Goal: Task Accomplishment & Management: Use online tool/utility

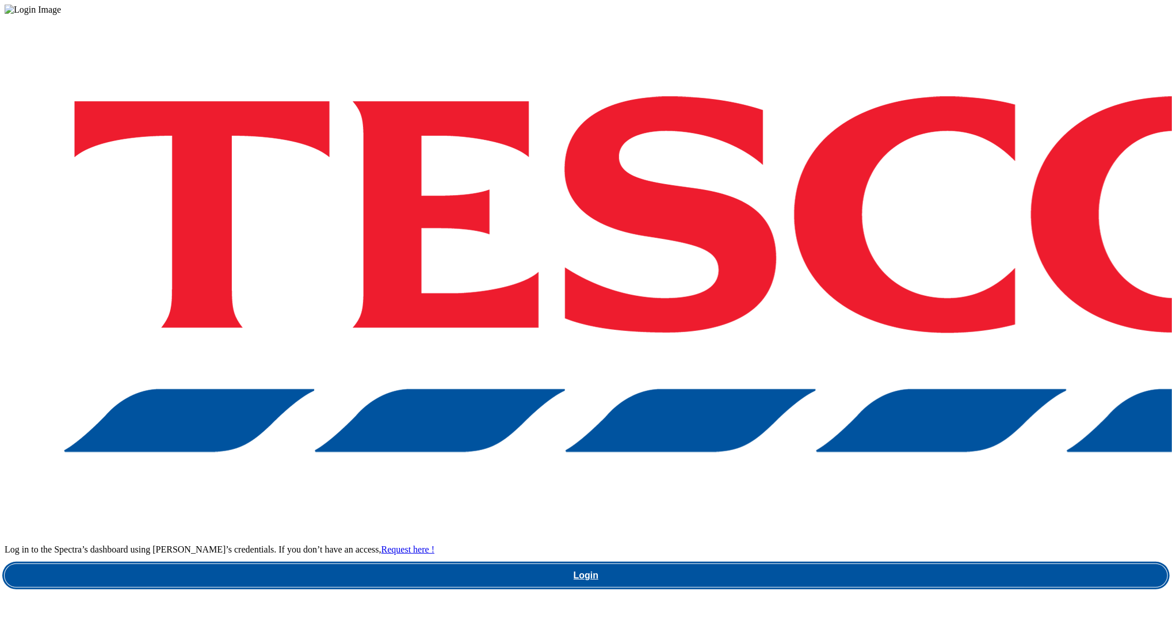
click at [889, 564] on link "Login" at bounding box center [586, 575] width 1163 height 23
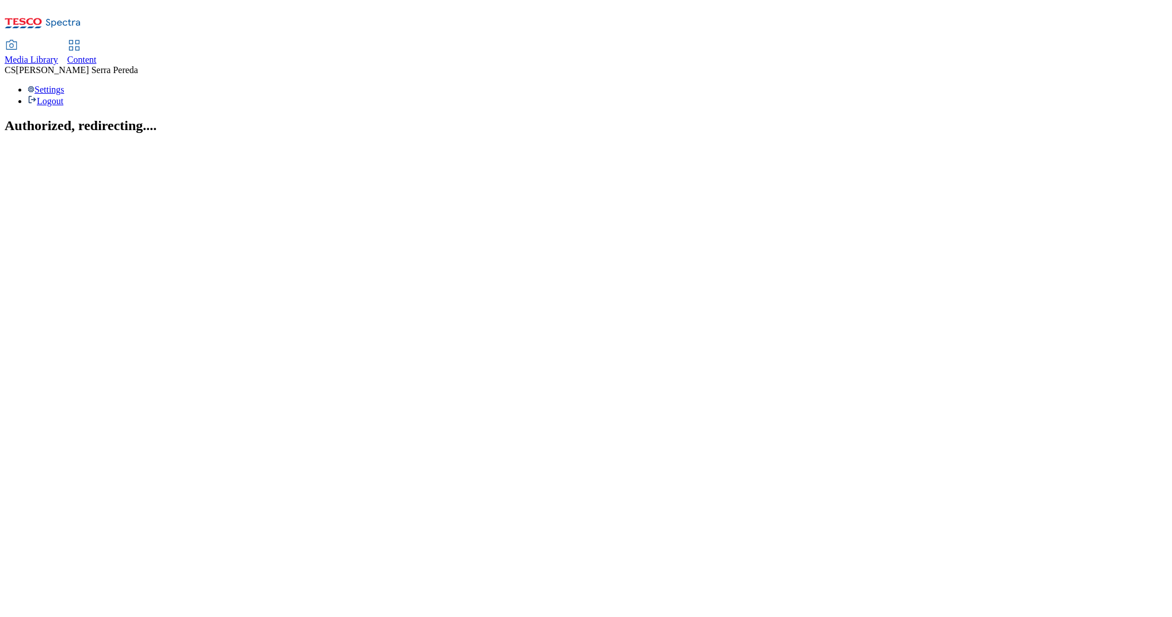
click at [97, 55] on span "Content" at bounding box center [81, 60] width 29 height 10
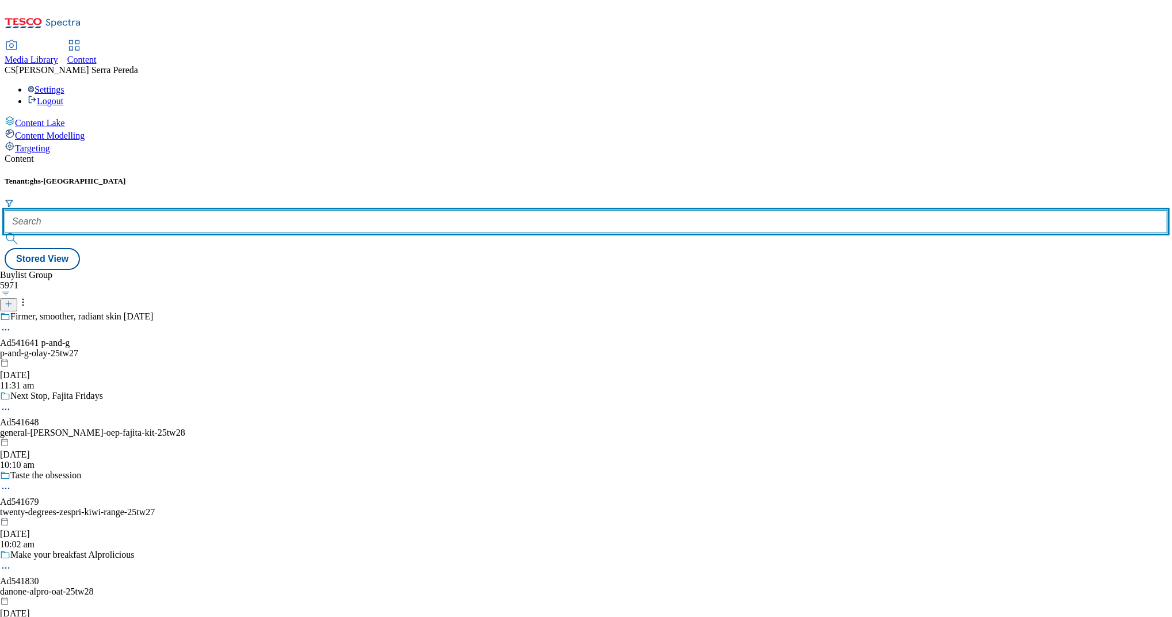
click at [259, 210] on input "text" at bounding box center [586, 221] width 1163 height 23
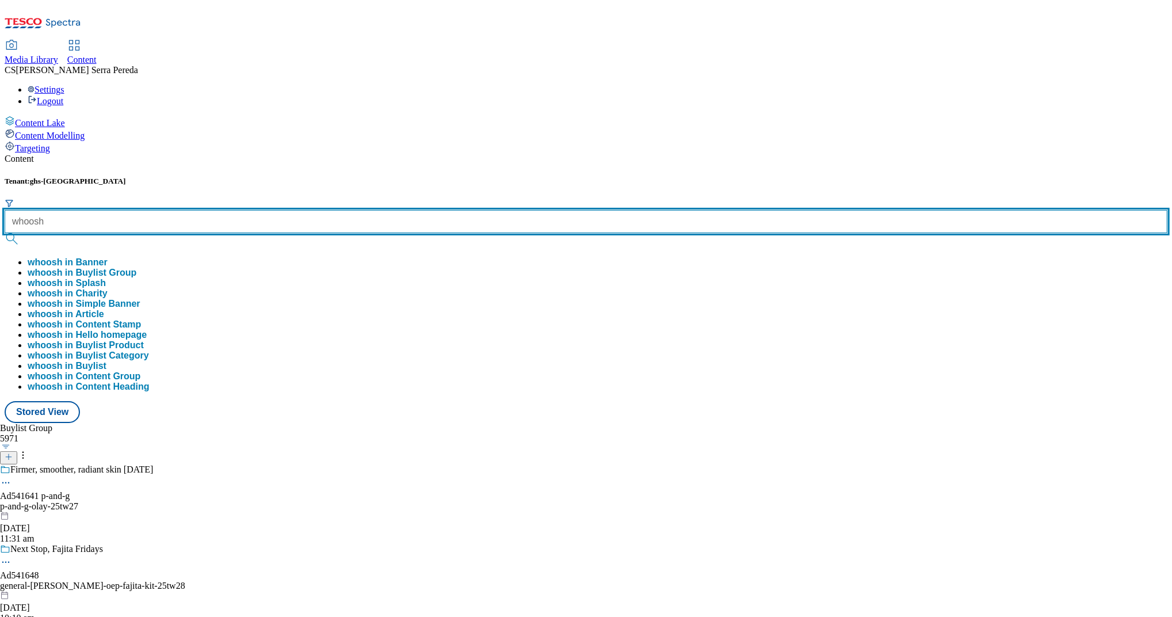
type input "whoosh"
click at [5, 233] on button "submit" at bounding box center [13, 239] width 16 height 12
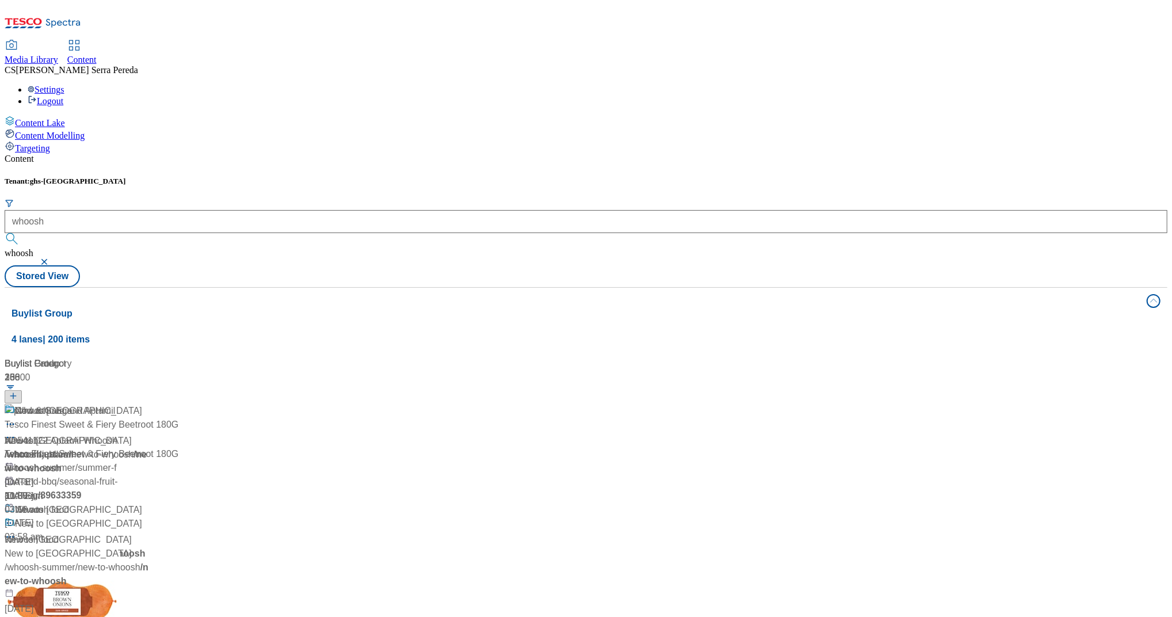
click at [381, 177] on div "Tenant: ghs-uk whoosh whoosh" at bounding box center [586, 221] width 1163 height 89
click at [49, 404] on div "Whoosh" at bounding box center [32, 411] width 34 height 14
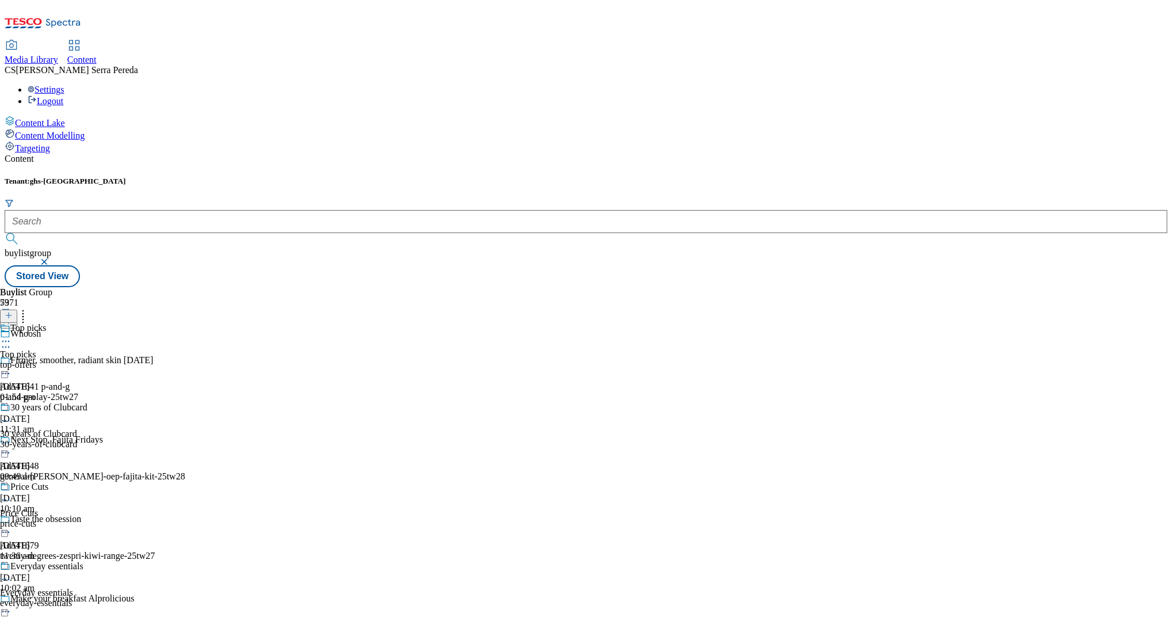
scroll to position [806, 0]
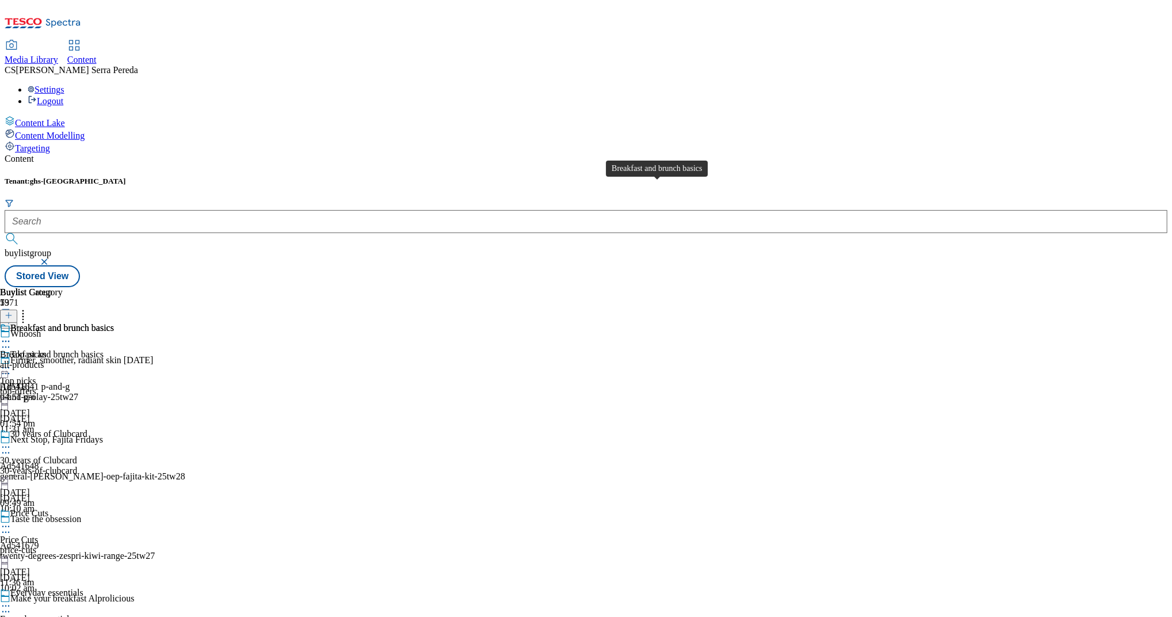
click at [114, 323] on div "Breakfast and brunch basics" at bounding box center [62, 328] width 104 height 10
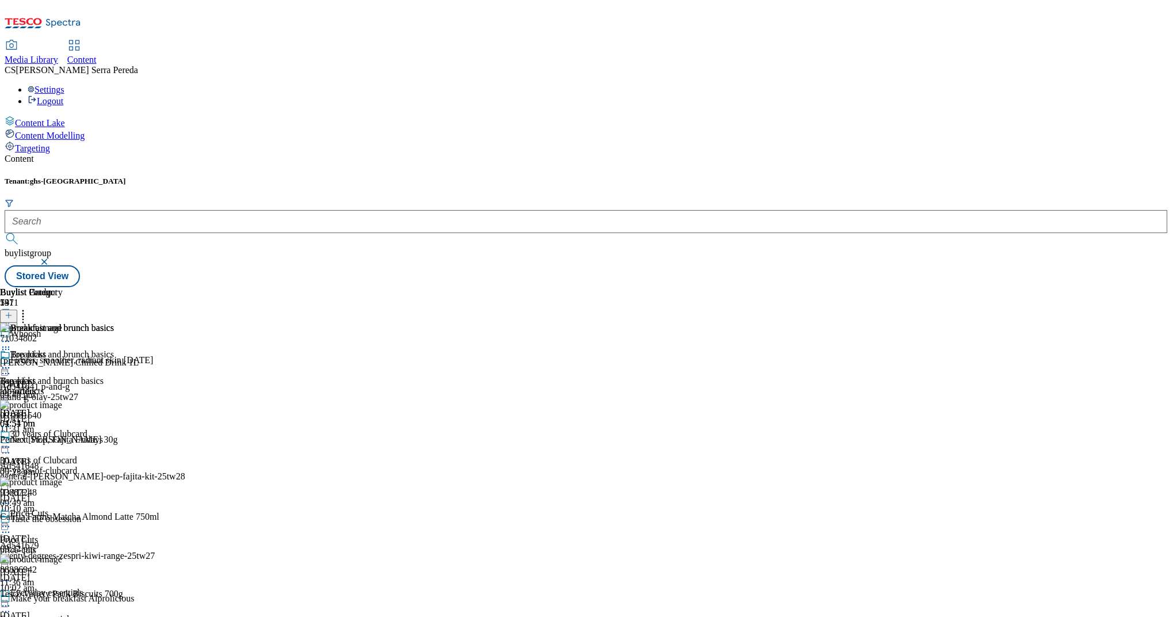
click at [17, 310] on button at bounding box center [8, 316] width 17 height 13
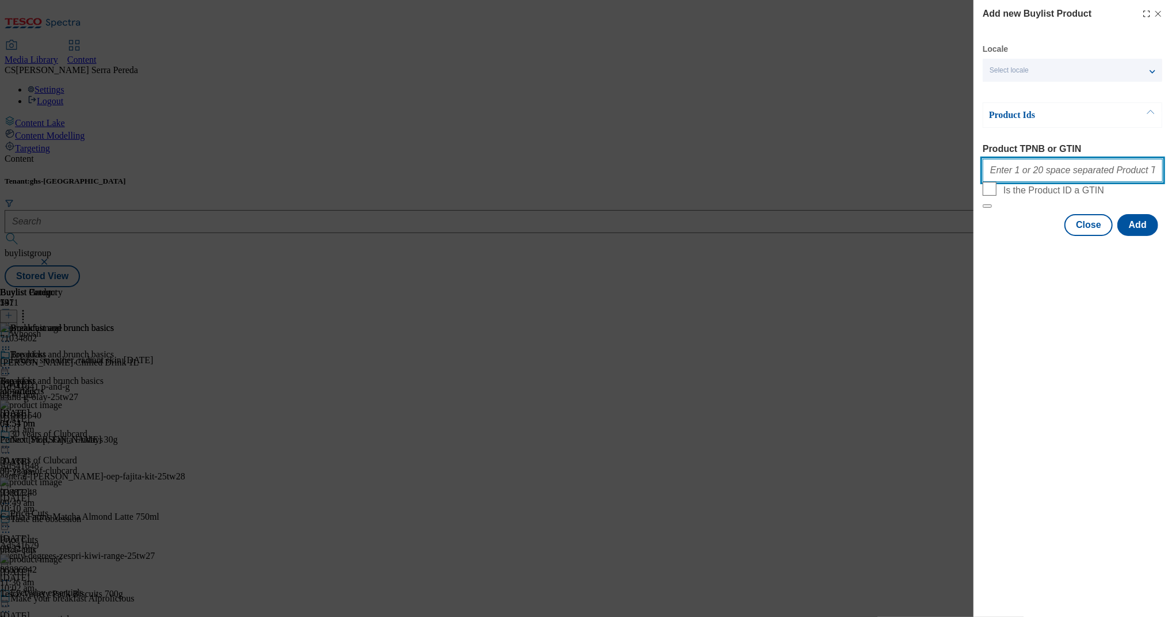
click at [1024, 165] on input "Product TPNB or GTIN" at bounding box center [1073, 170] width 180 height 23
paste input "91835607"
paste input "92868492"
paste input "91576821"
type input "91835607 92868492 91576821"
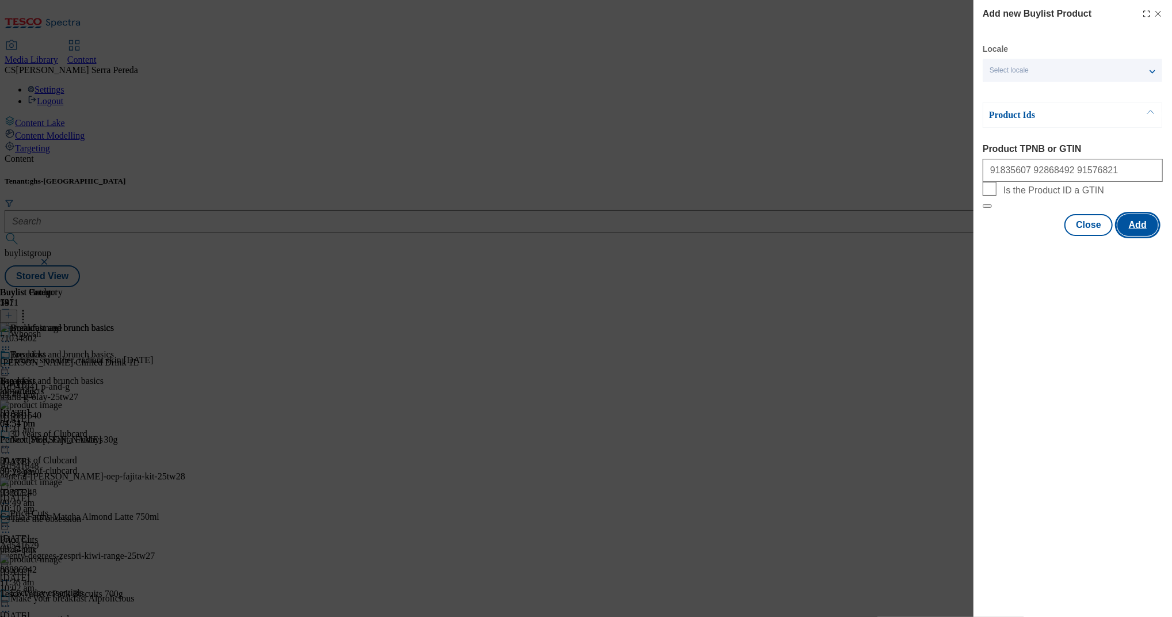
click at [1154, 236] on button "Add" at bounding box center [1138, 225] width 41 height 22
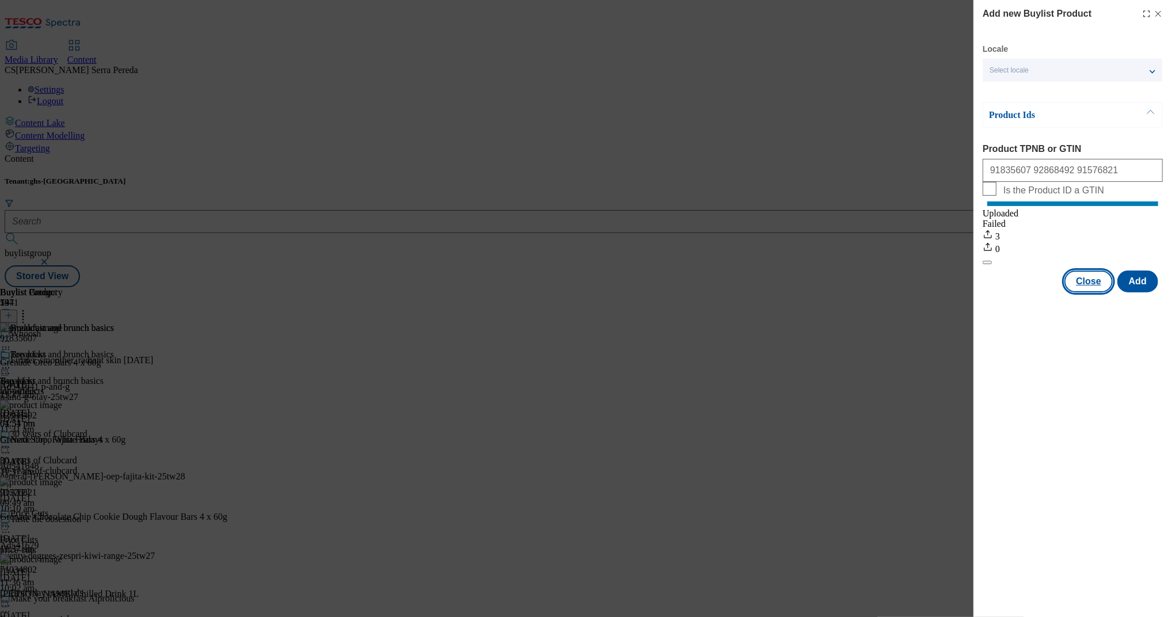
click at [1096, 292] on button "Close" at bounding box center [1089, 281] width 48 height 22
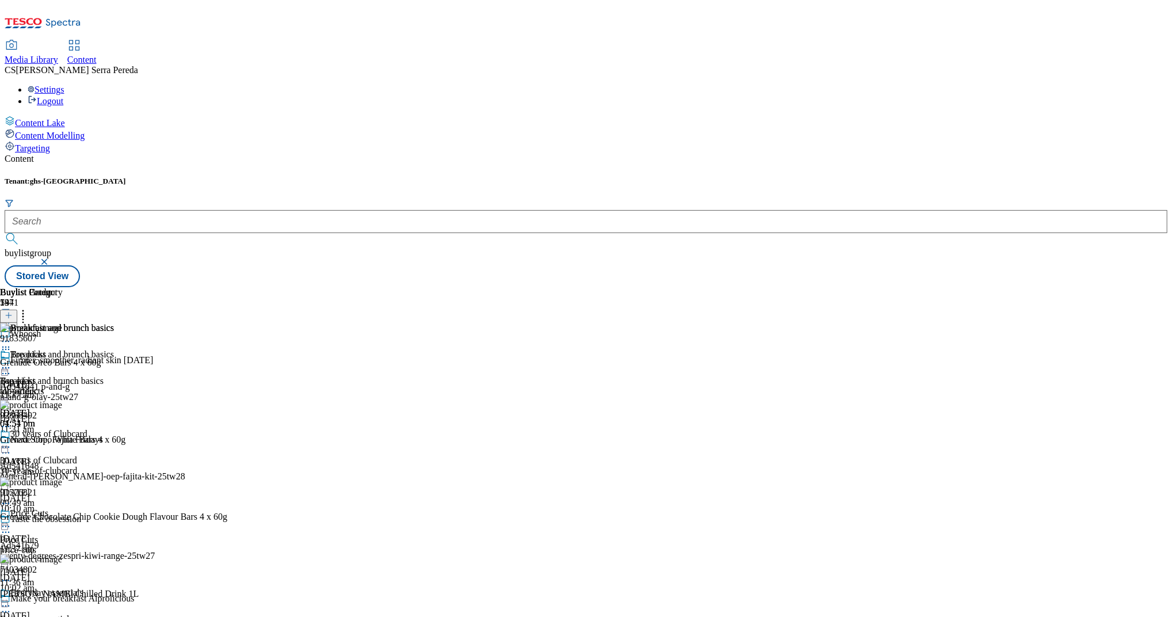
click at [29, 308] on icon at bounding box center [23, 314] width 12 height 12
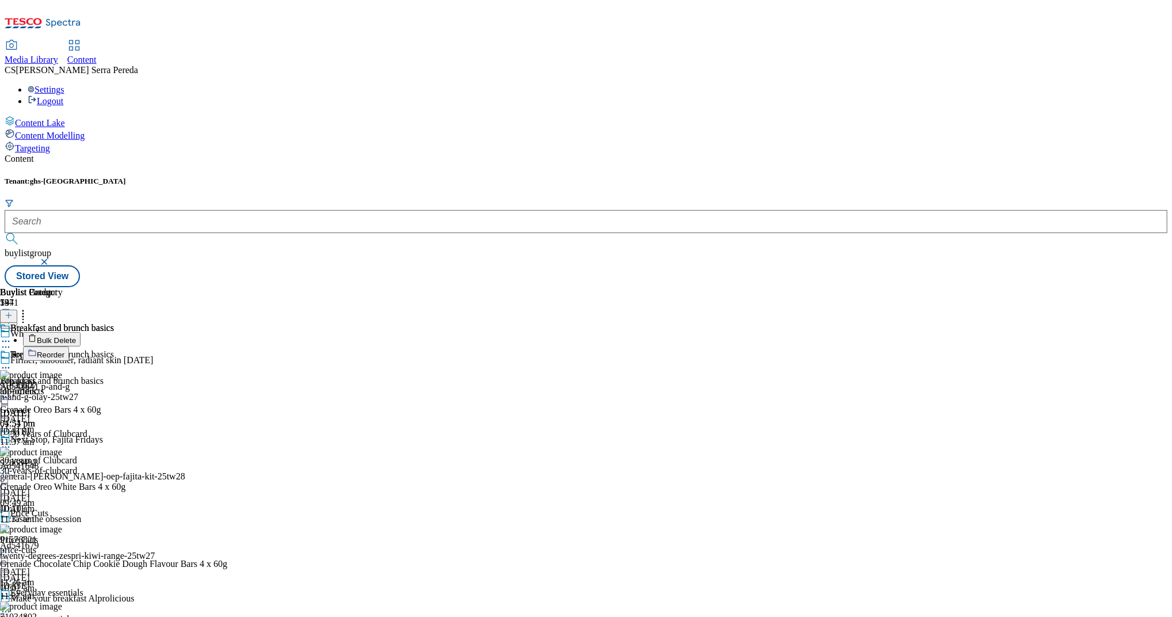
click at [64, 350] on span "Reorder" at bounding box center [51, 354] width 28 height 9
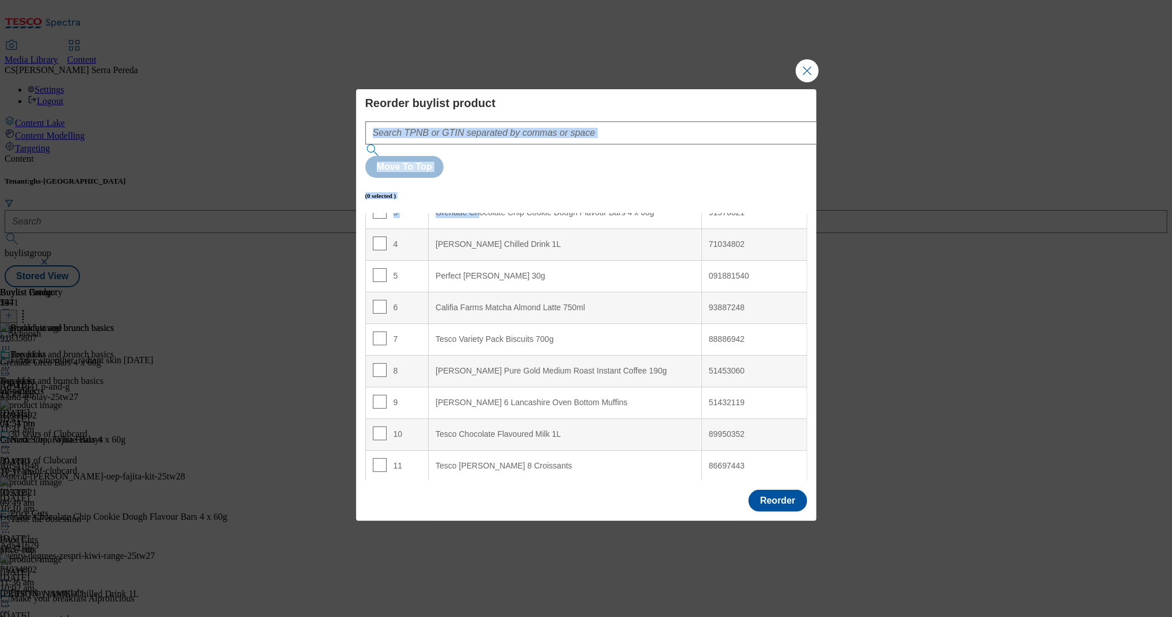
drag, startPoint x: 480, startPoint y: 284, endPoint x: 582, endPoint y: 84, distance: 224.2
click at [582, 84] on div "Reorder buylist product Move To Top (0 selected ) Index Product Name TPNB or GT…" at bounding box center [586, 308] width 1172 height 617
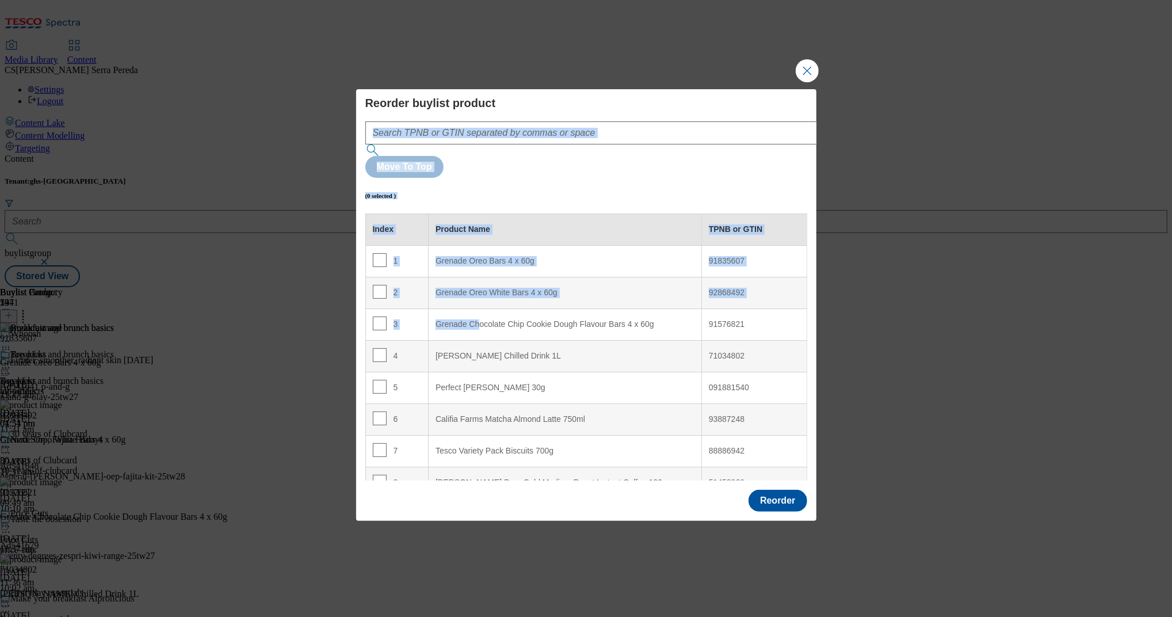
click at [376, 308] on td "3" at bounding box center [396, 324] width 63 height 32
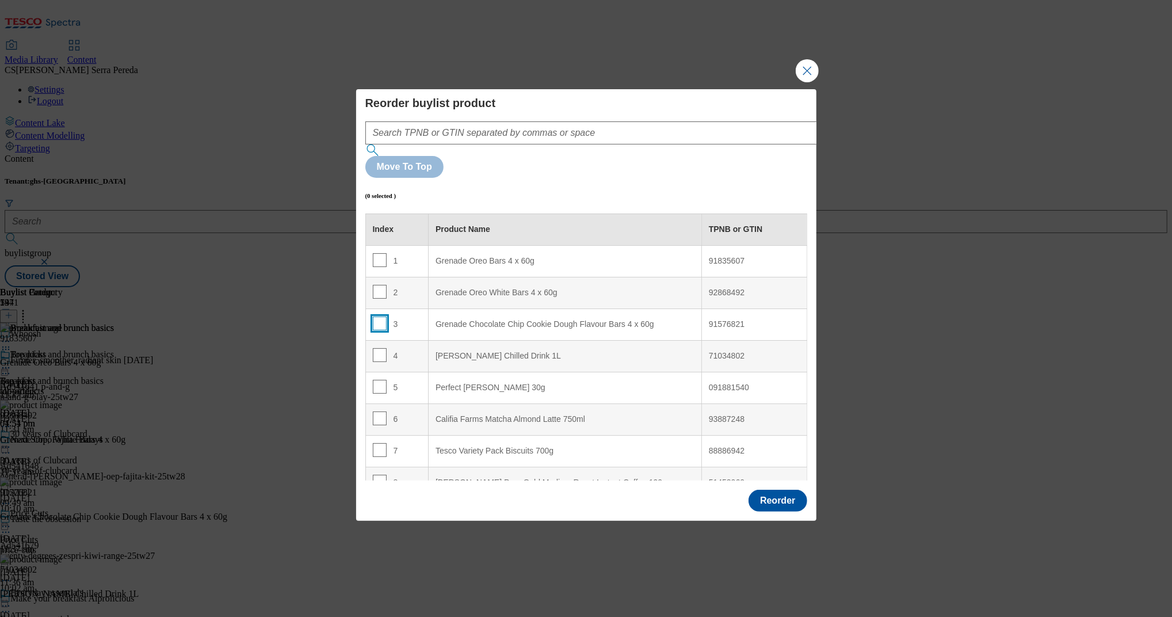
click at [378, 317] on input "Modal" at bounding box center [380, 324] width 14 height 14
click at [382, 317] on input "Modal" at bounding box center [380, 324] width 14 height 14
checkbox input "true"
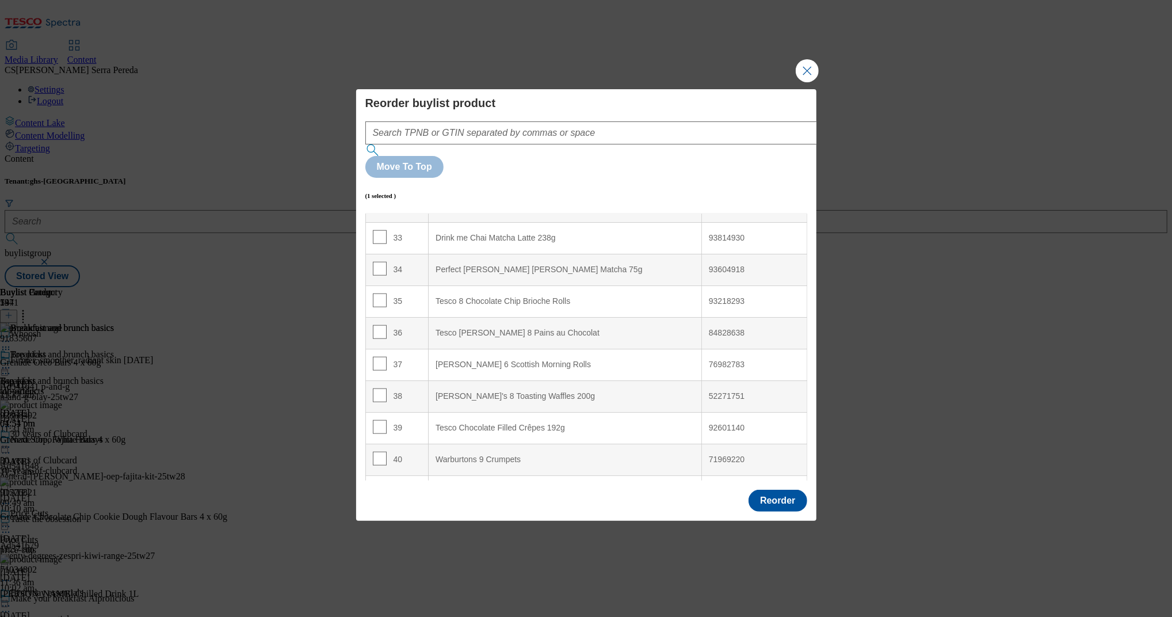
scroll to position [1036, 0]
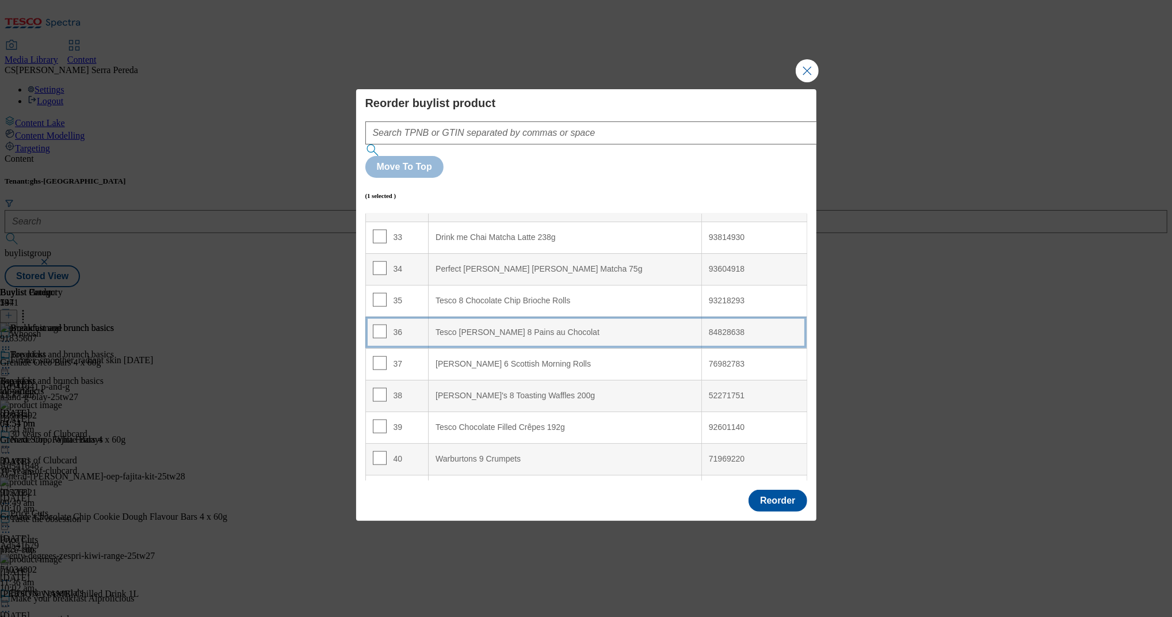
click at [444, 327] on div "Tesco H.W. Nevill's 8 Pains au Chocolat" at bounding box center [565, 332] width 259 height 10
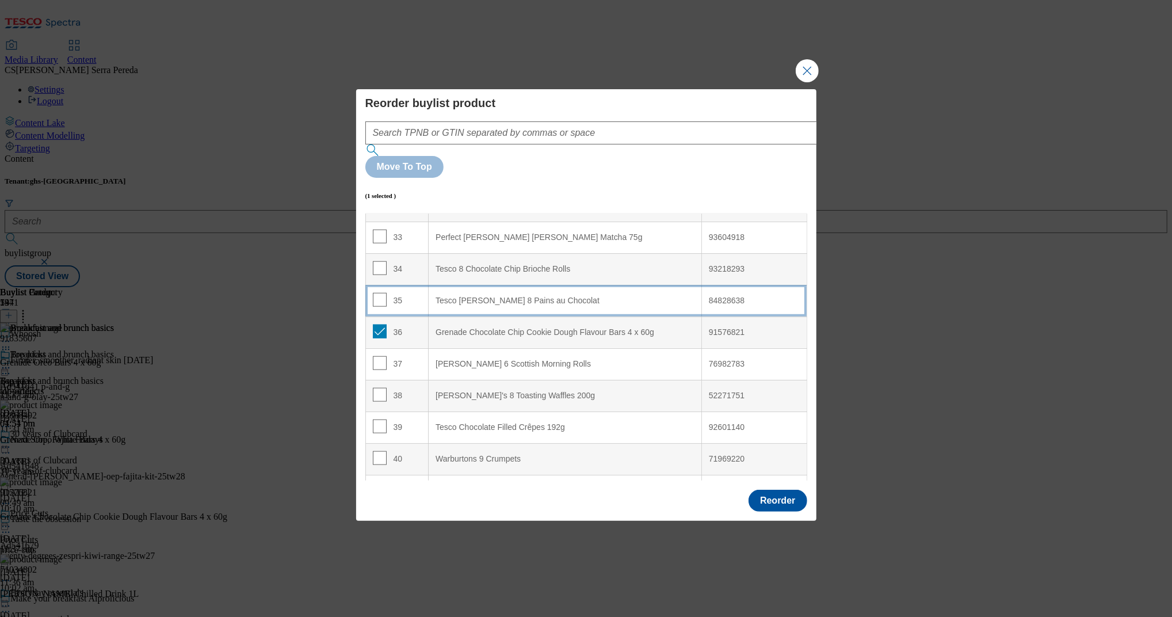
scroll to position [1005, 0]
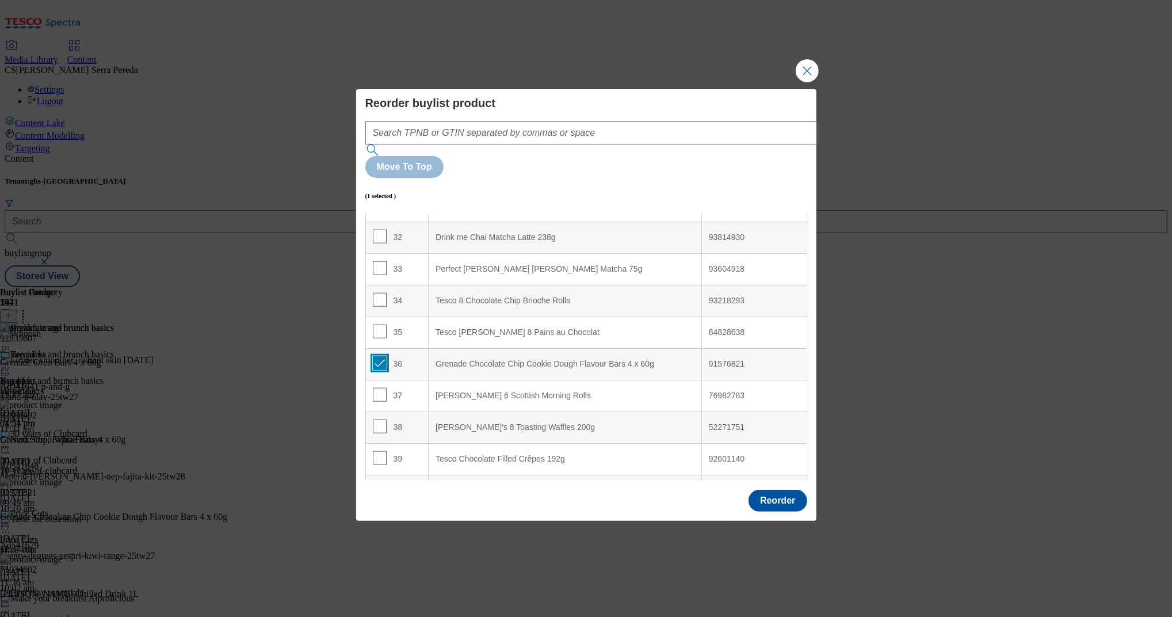
click at [380, 356] on input "Modal" at bounding box center [380, 363] width 14 height 14
checkbox input "false"
drag, startPoint x: 807, startPoint y: 258, endPoint x: 799, endPoint y: 258, distance: 7.5
click at [799, 258] on div "Reorder buylist product Move To Top (0 selected ) Index Product Name TPNB or GT…" at bounding box center [586, 286] width 460 height 394
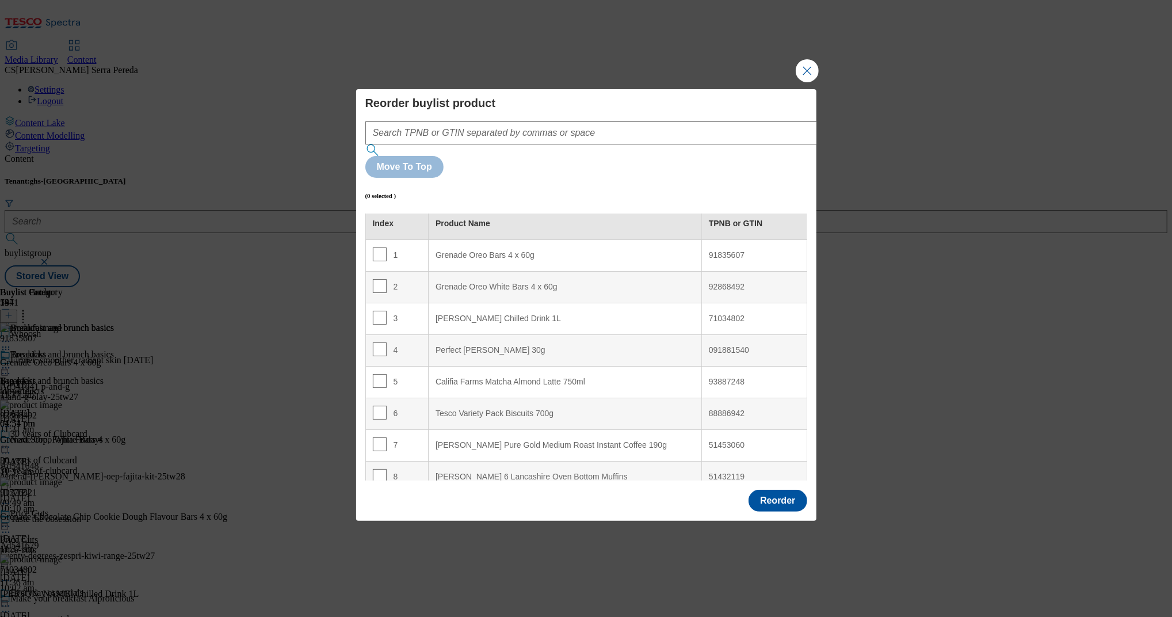
scroll to position [0, 0]
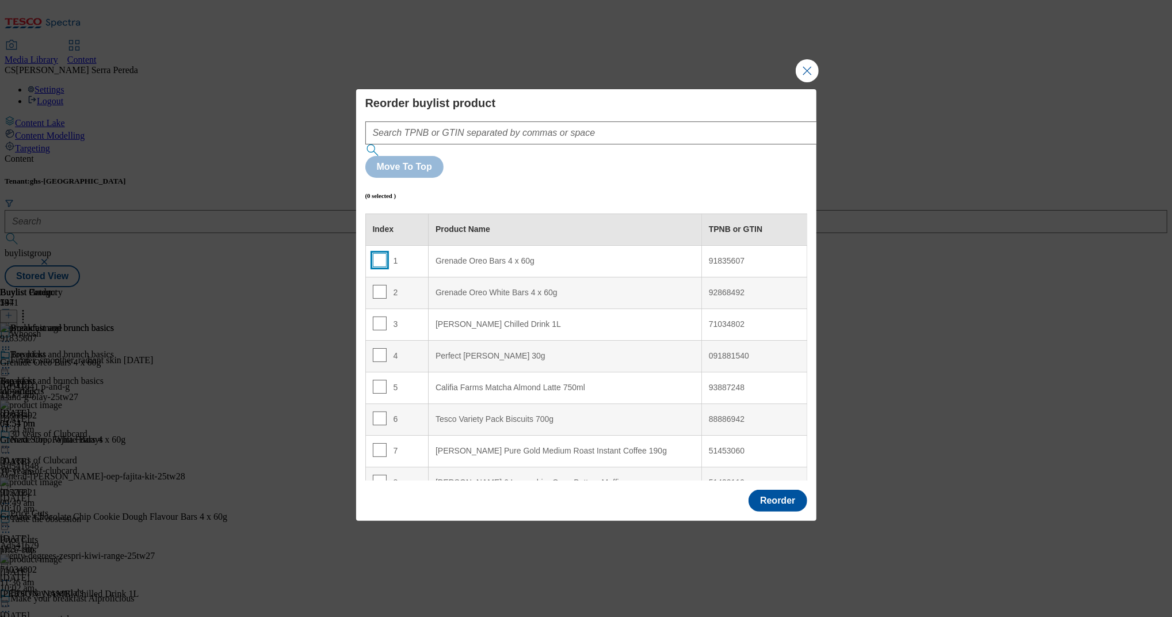
click at [375, 253] on input "Modal" at bounding box center [380, 260] width 14 height 14
checkbox input "true"
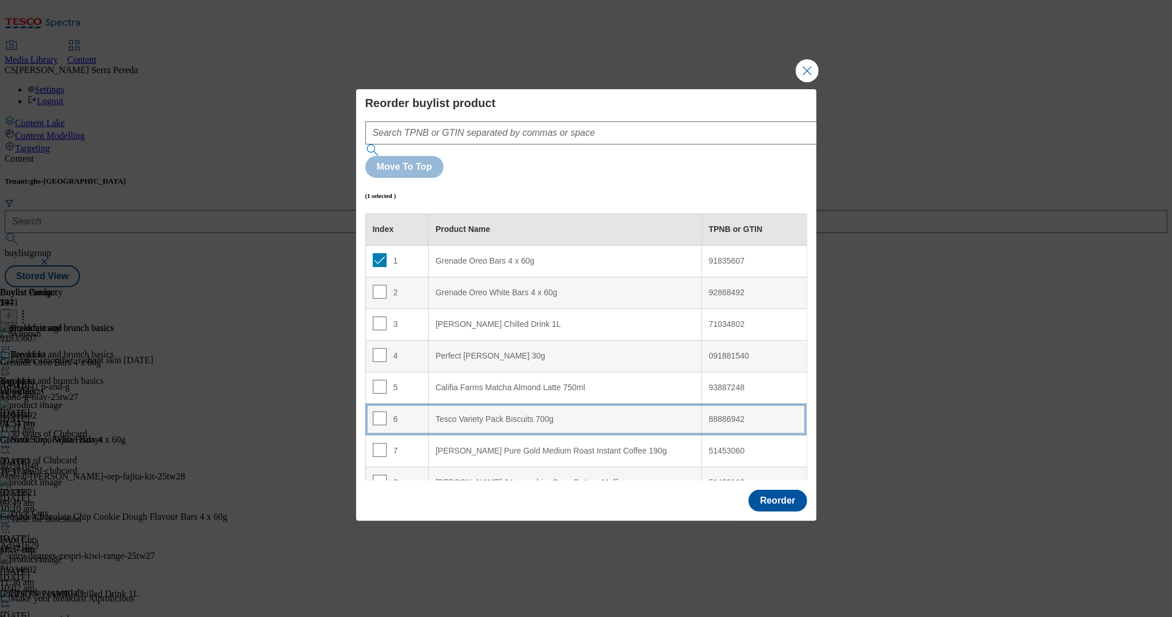
click at [388, 403] on td "6" at bounding box center [396, 419] width 63 height 32
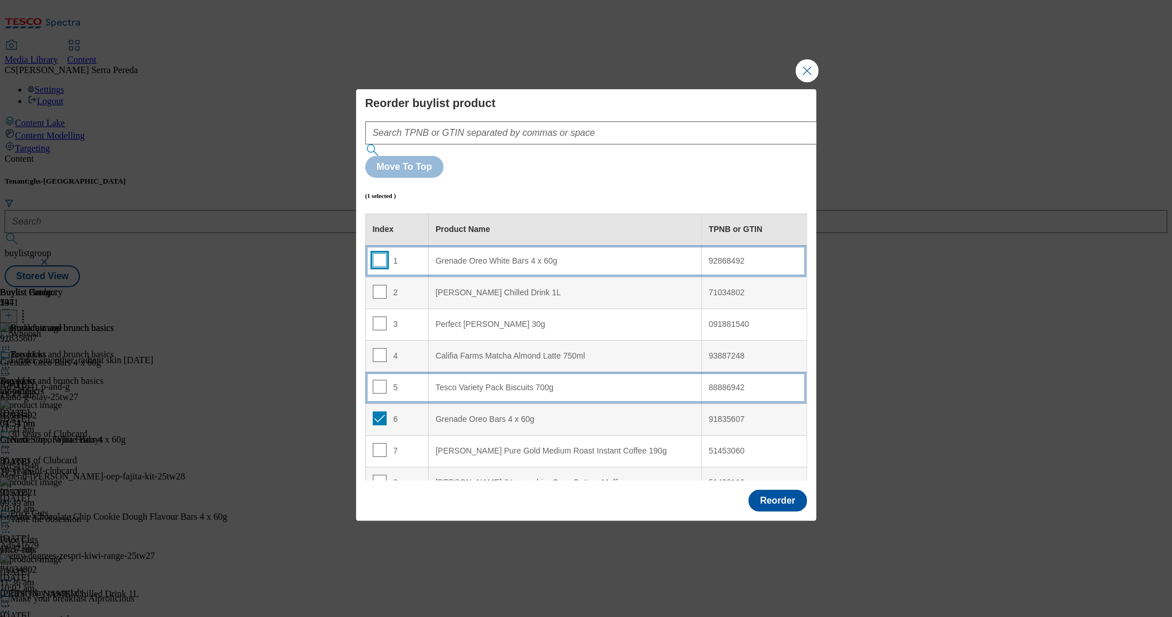
click at [378, 253] on input "Modal" at bounding box center [380, 260] width 14 height 14
checkbox input "true"
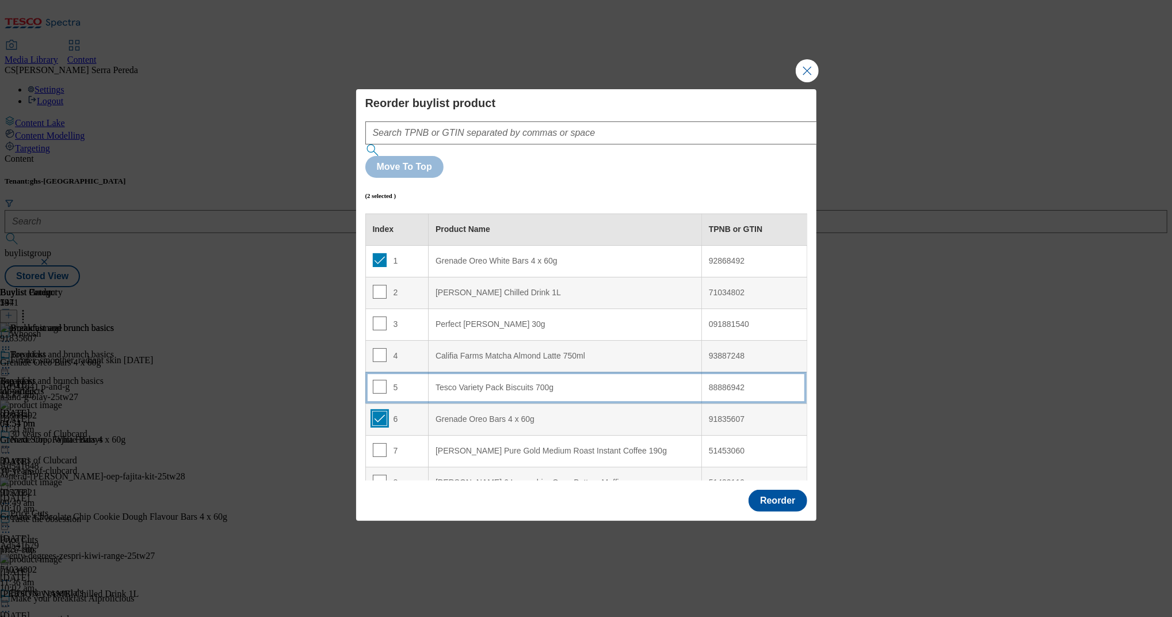
click at [378, 411] on input "Modal" at bounding box center [380, 418] width 14 height 14
checkbox input "false"
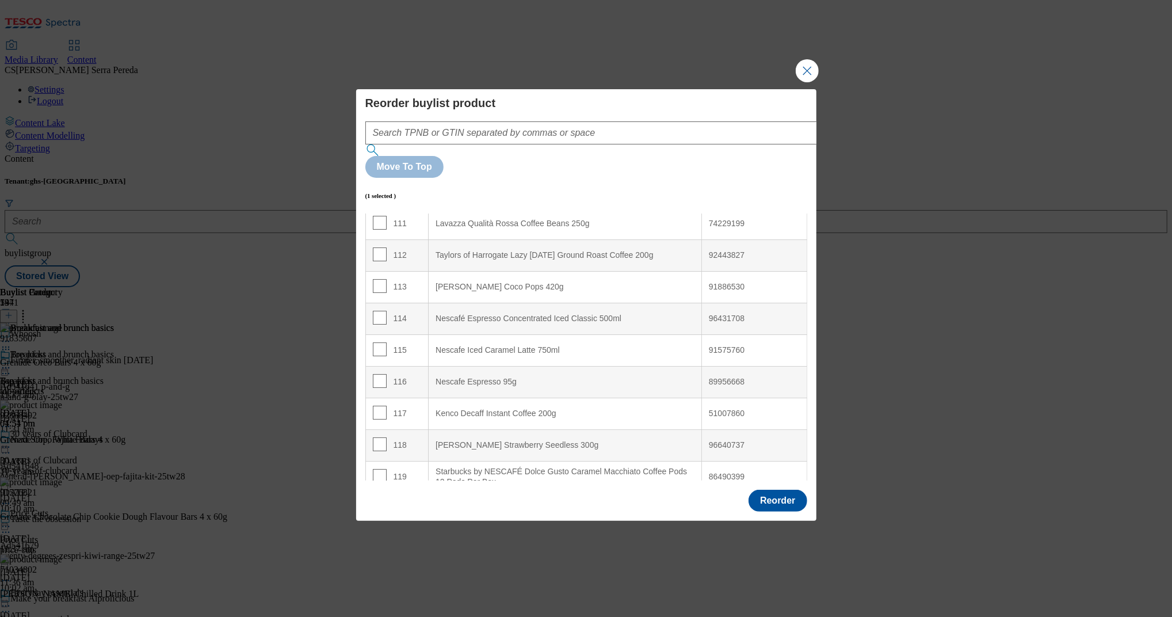
scroll to position [3543, 0]
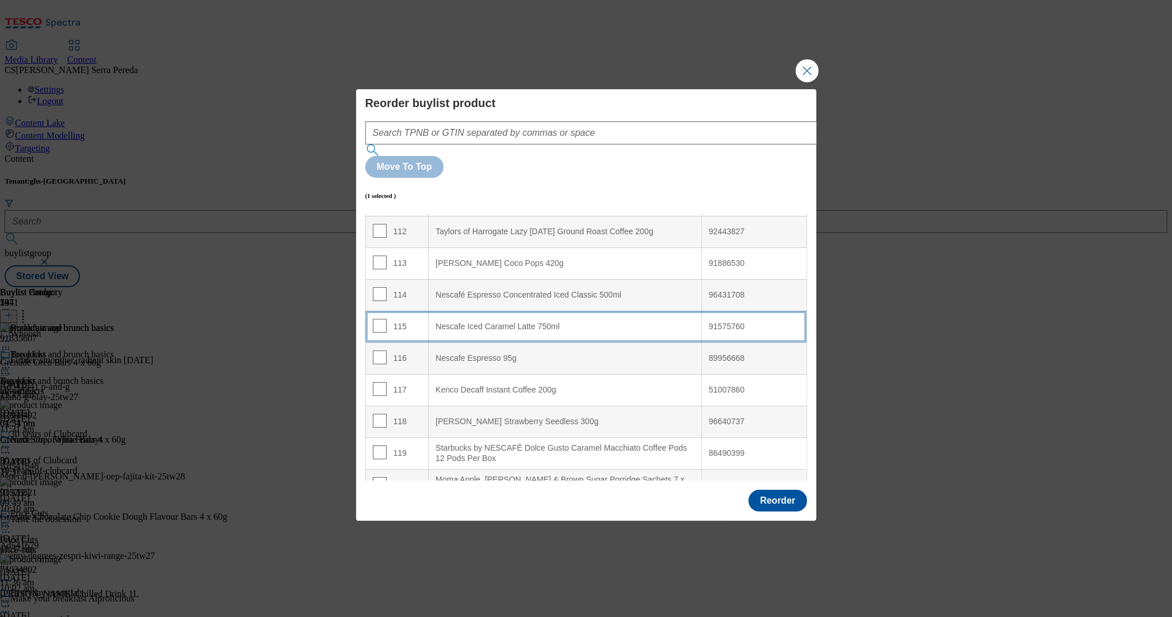
click at [436, 322] on div "Nescafe Iced Caramel Latte 750ml" at bounding box center [565, 327] width 259 height 10
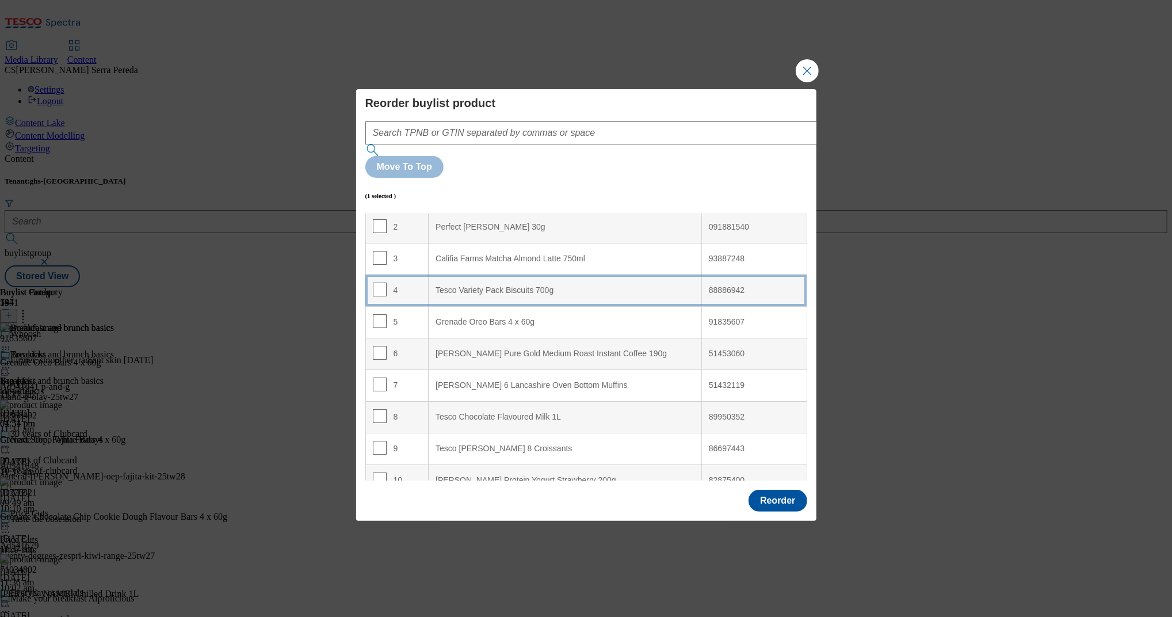
scroll to position [0, 0]
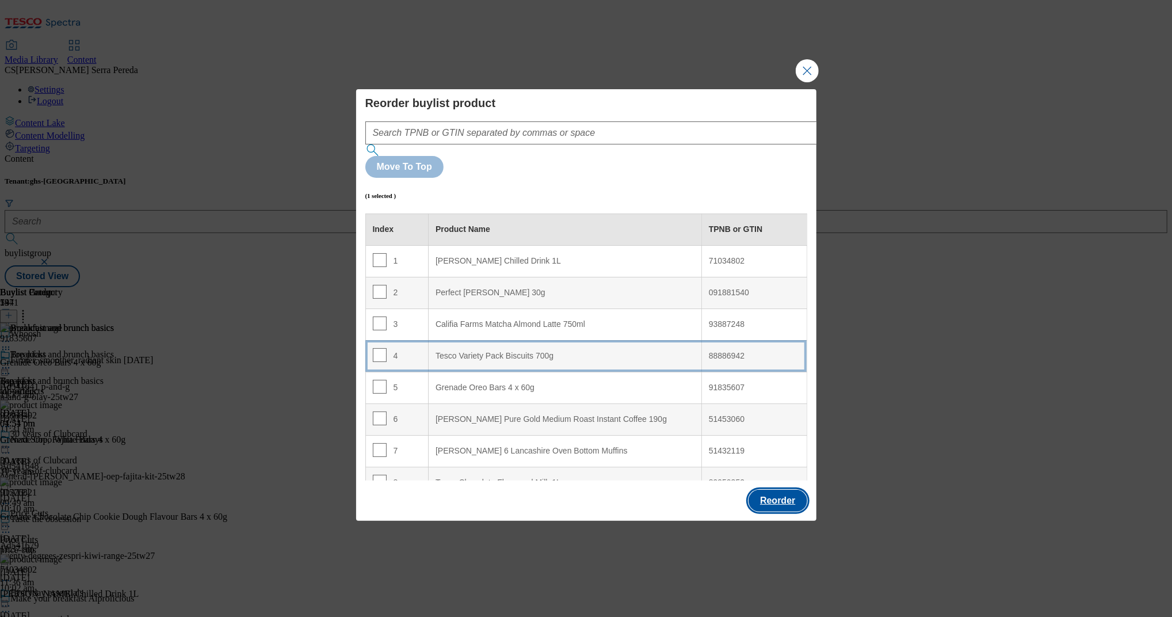
click at [794, 490] on button "Reorder" at bounding box center [778, 501] width 58 height 22
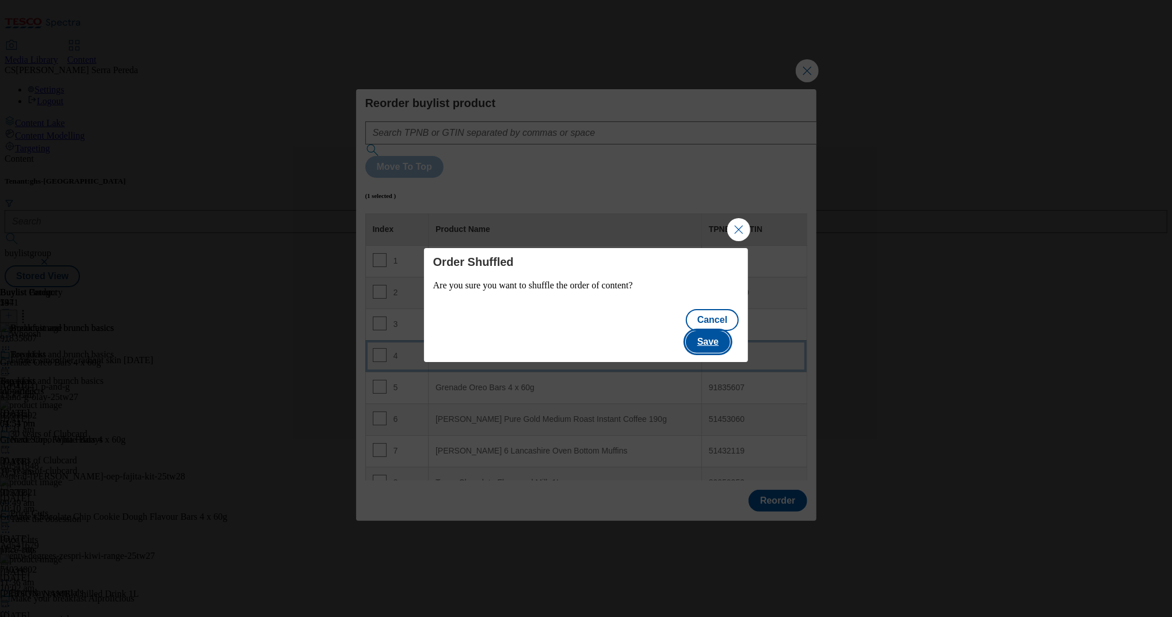
click at [723, 336] on button "Save" at bounding box center [708, 342] width 44 height 22
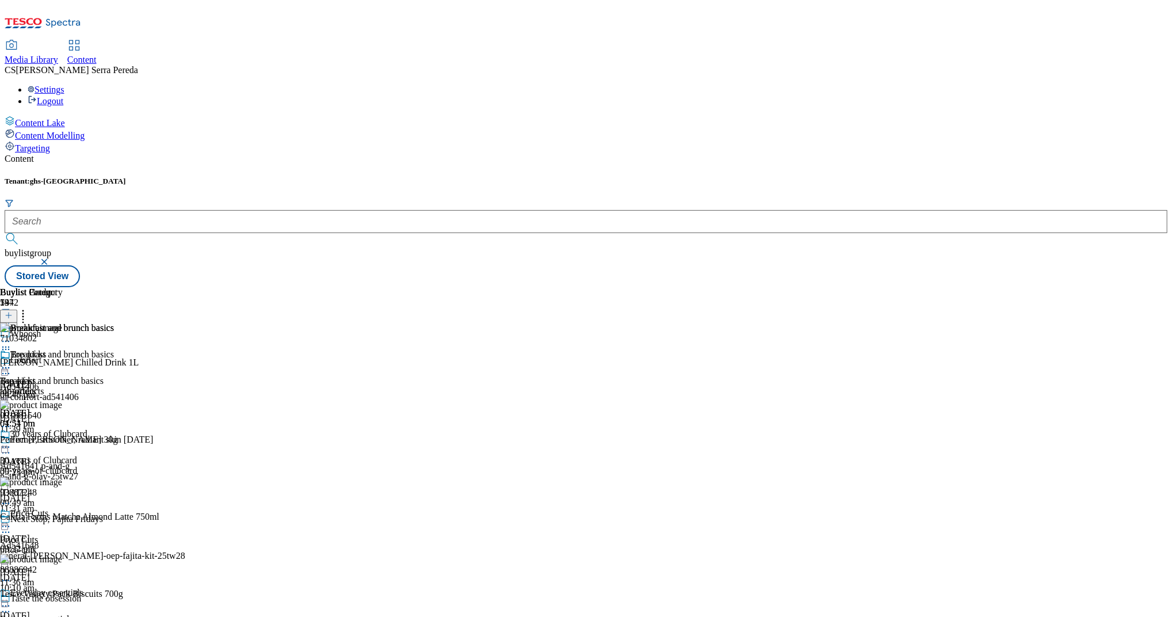
click at [12, 362] on icon at bounding box center [6, 368] width 12 height 12
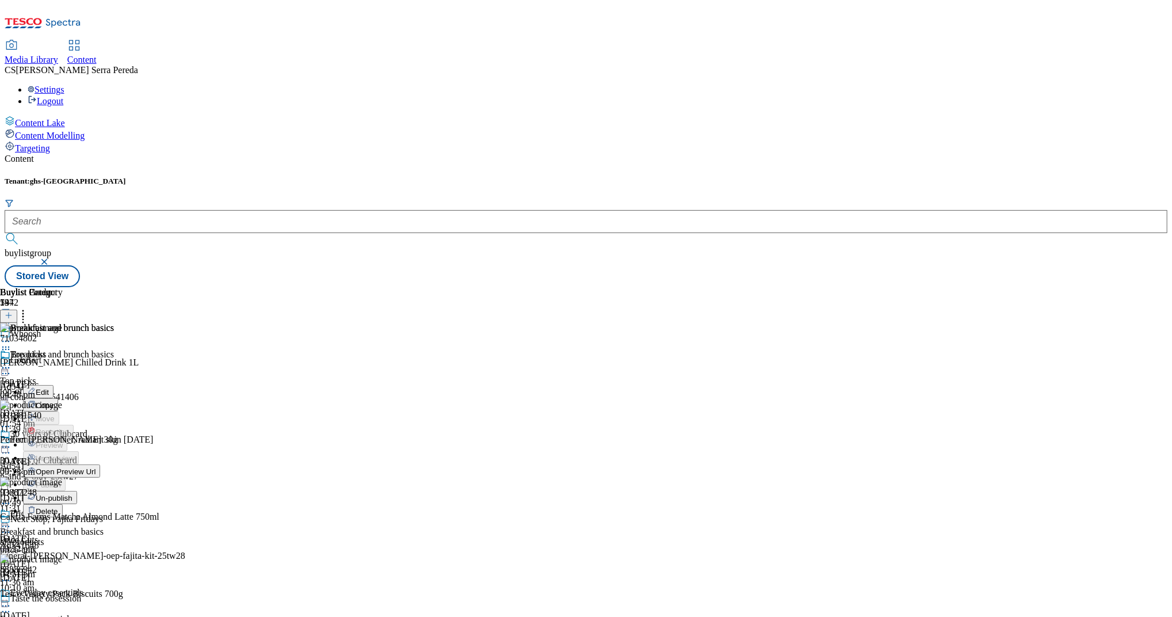
click at [54, 385] on button "Edit" at bounding box center [38, 391] width 31 height 13
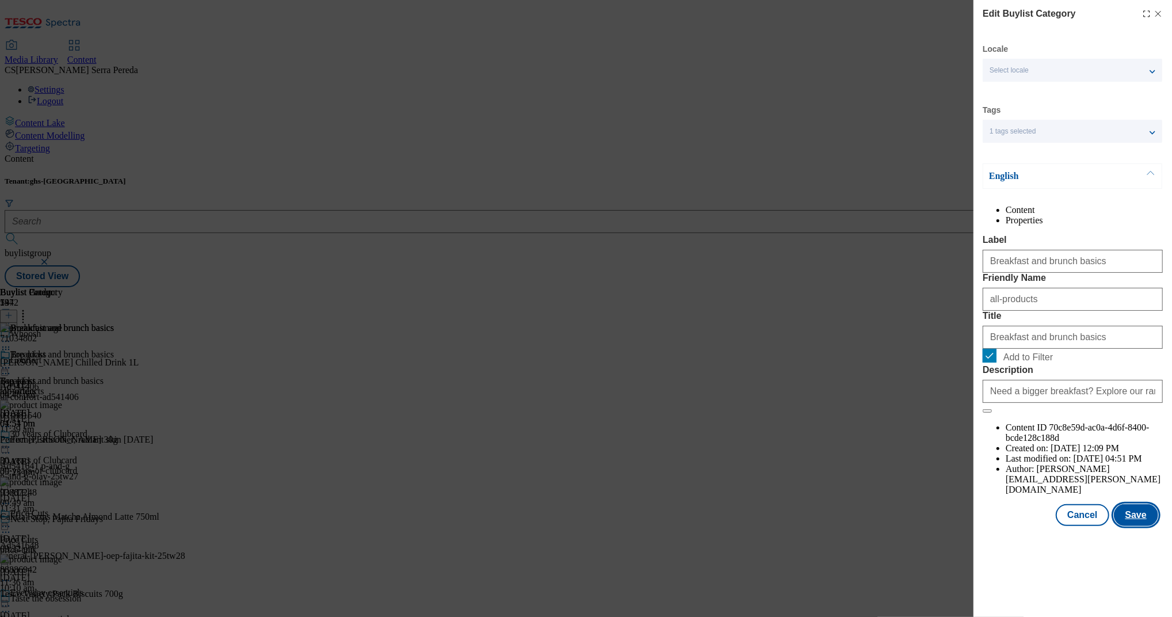
click at [1138, 526] on button "Save" at bounding box center [1136, 515] width 44 height 22
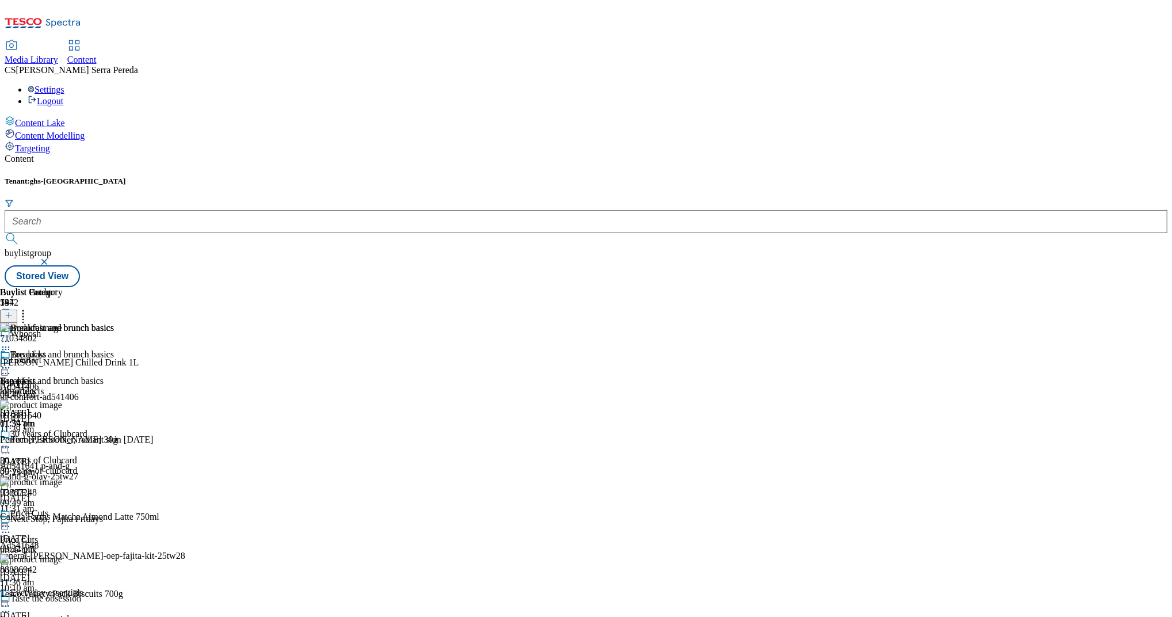
click at [29, 308] on icon at bounding box center [23, 314] width 12 height 12
click at [721, 177] on div "Tenant: ghs-uk buylistgroup Stored View" at bounding box center [586, 232] width 1163 height 110
click at [7, 367] on circle at bounding box center [6, 368] width 2 height 2
click at [67, 438] on button "Preview" at bounding box center [45, 444] width 44 height 13
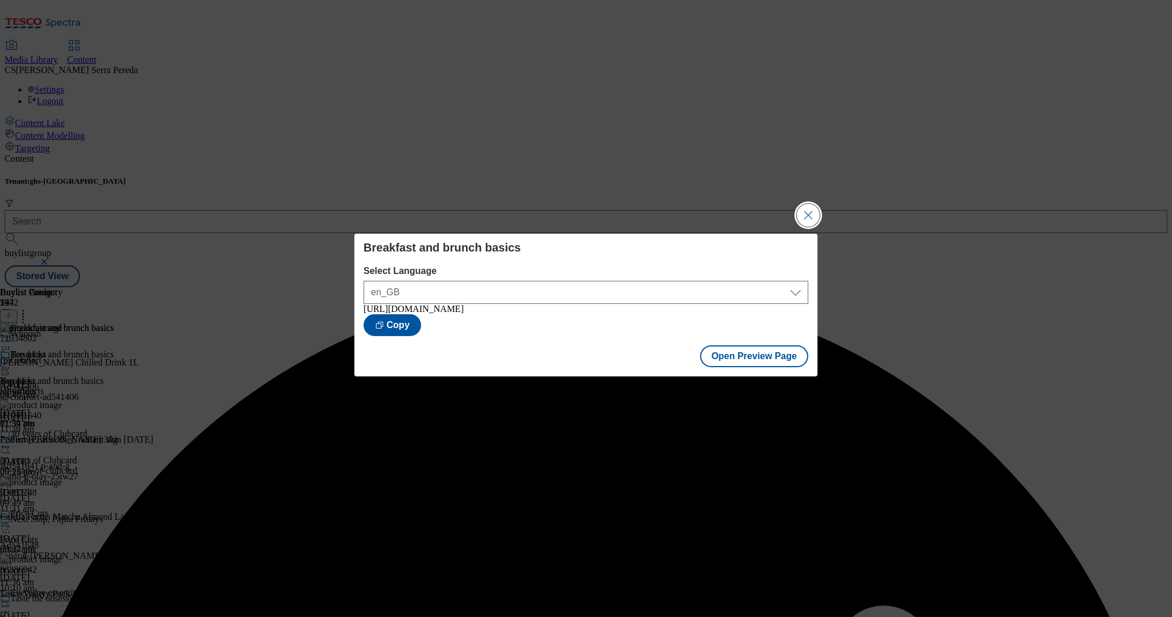
click at [806, 214] on button "Close Modal" at bounding box center [808, 215] width 23 height 23
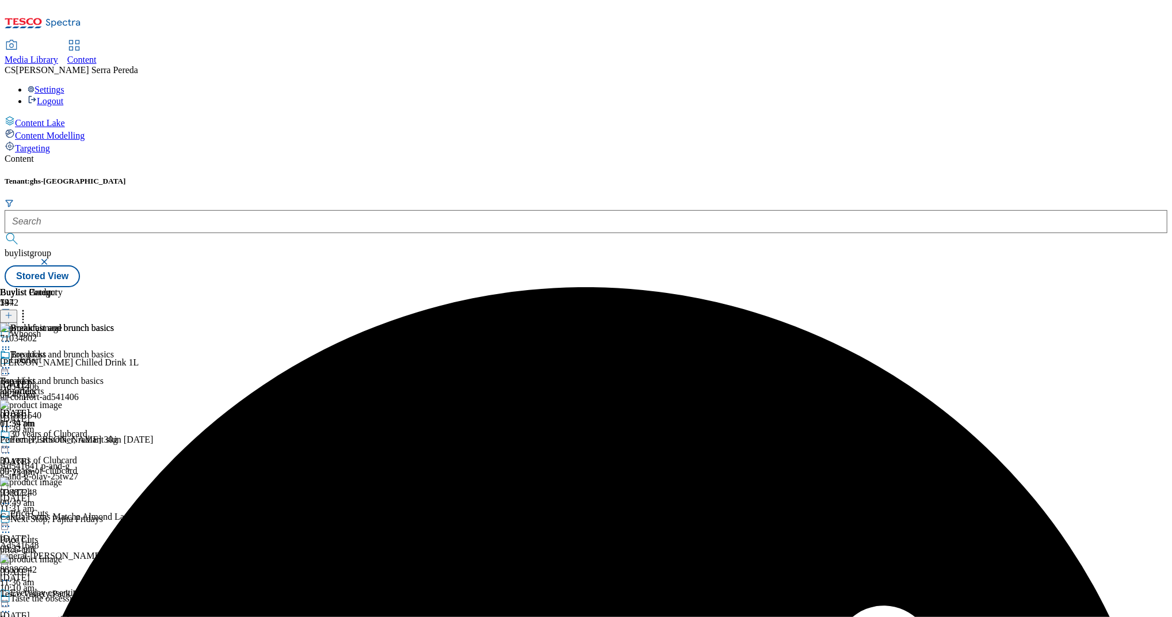
click at [12, 362] on icon at bounding box center [6, 368] width 12 height 12
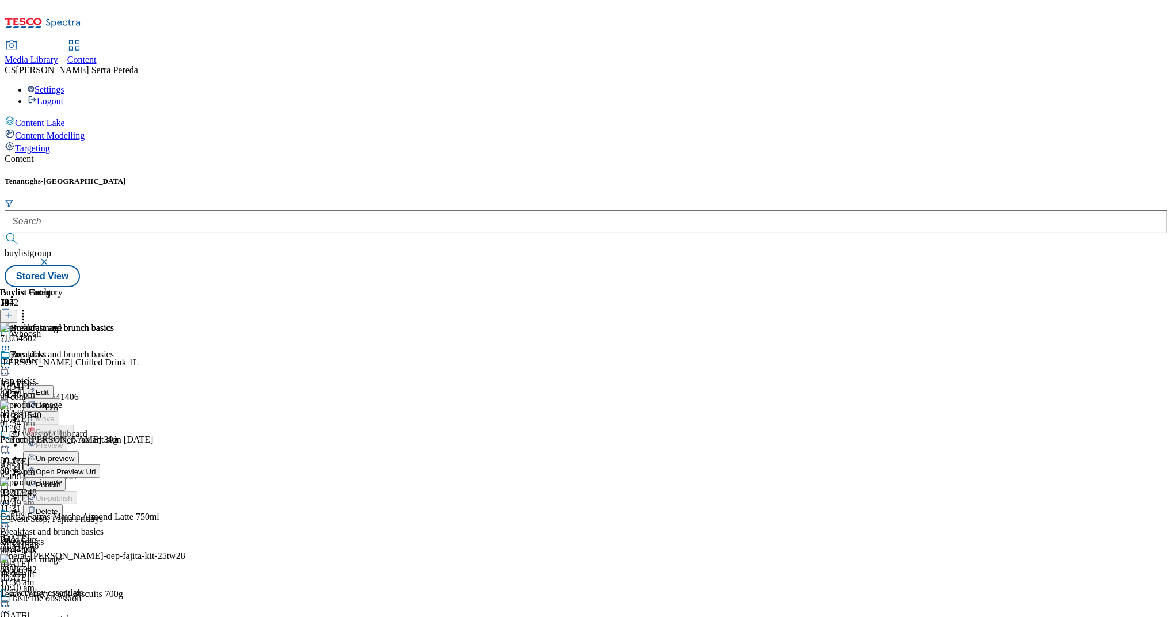
click at [61, 481] on span "Publish" at bounding box center [48, 485] width 25 height 9
